Goal: Information Seeking & Learning: Learn about a topic

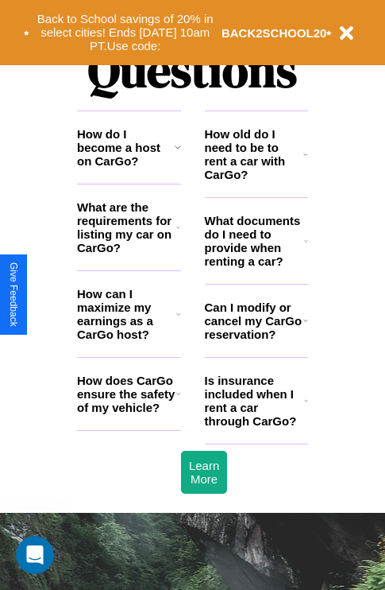
scroll to position [1925, 0]
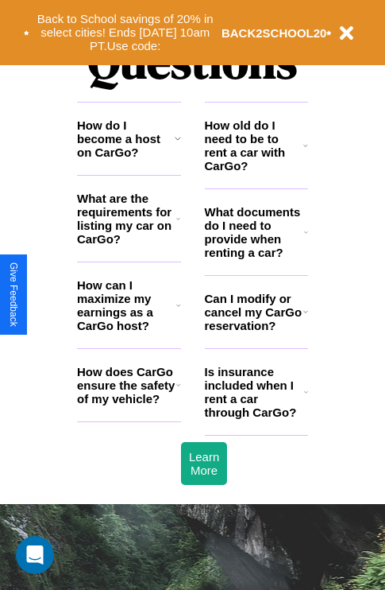
click at [306, 398] on icon at bounding box center [306, 391] width 4 height 13
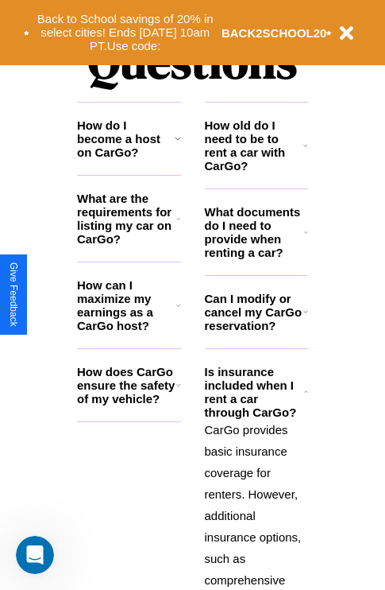
click at [129, 159] on h3 "How do I become a host on CarGo?" at bounding box center [126, 138] width 98 height 41
click at [306, 152] on icon at bounding box center [306, 145] width 5 height 13
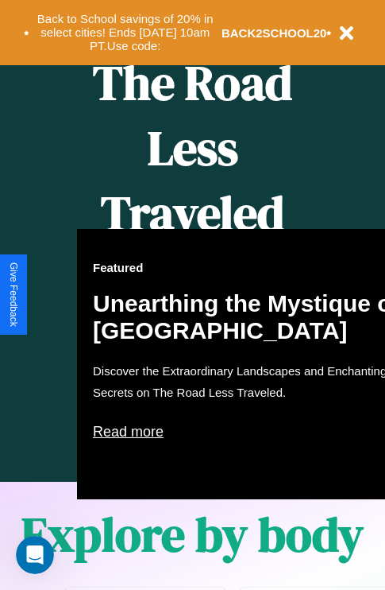
scroll to position [649, 0]
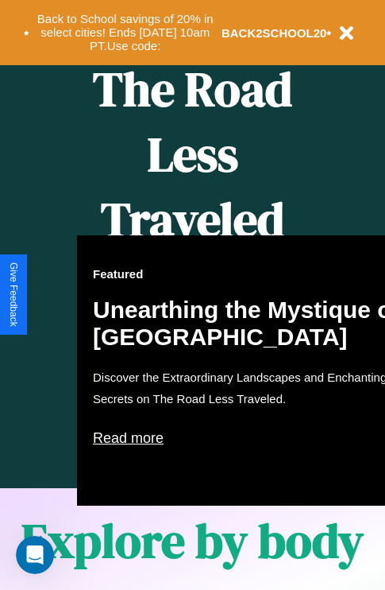
click at [192, 295] on div "Featured Unearthing the Mystique of [GEOGRAPHIC_DATA] Discover the Extraordinar…" at bounding box center [252, 370] width 350 height 270
